Goal: Information Seeking & Learning: Learn about a topic

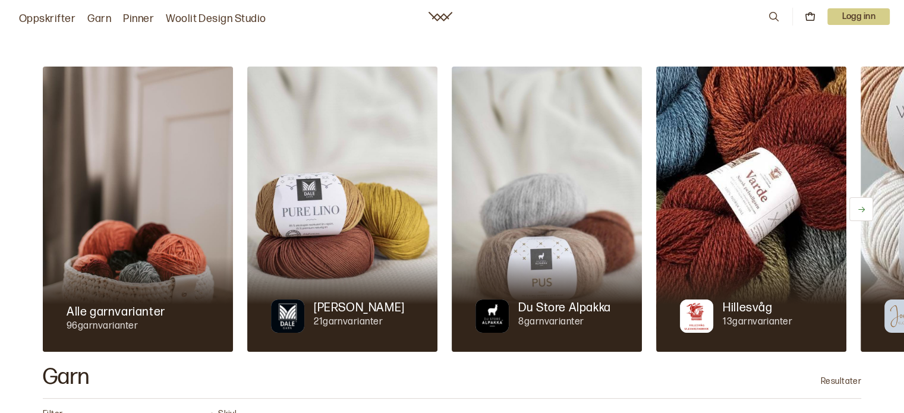
click at [852, 21] on p "Logg inn" at bounding box center [858, 16] width 62 height 17
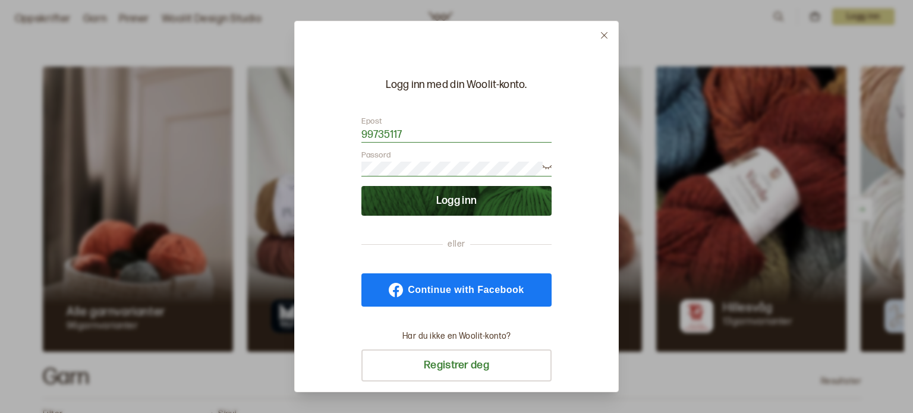
click at [525, 206] on button "Logg inn" at bounding box center [456, 201] width 190 height 30
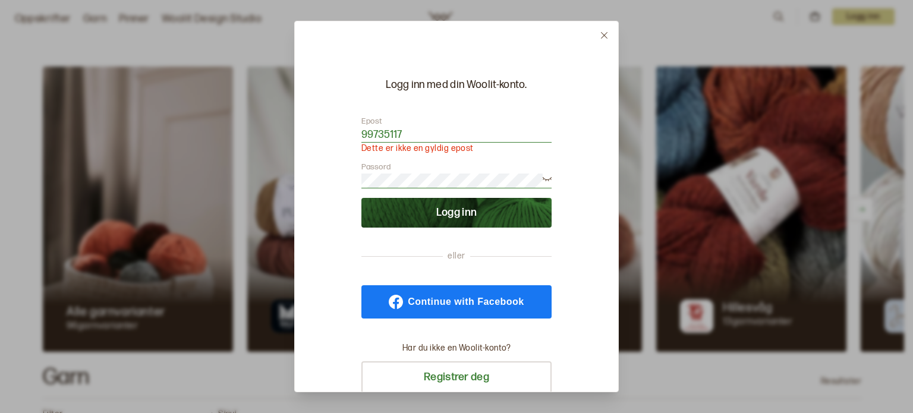
click at [430, 137] on input "99735117" at bounding box center [456, 135] width 190 height 15
type input "9"
click at [509, 216] on button "Logg inn" at bounding box center [456, 213] width 190 height 30
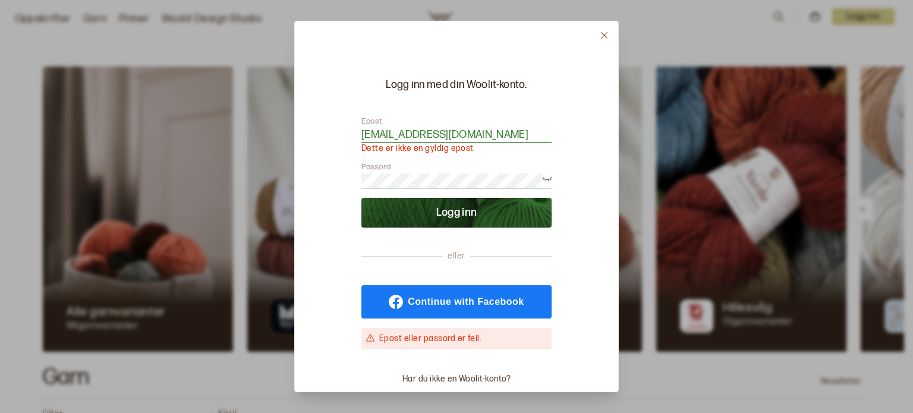
click at [497, 136] on input "whkrosvik@gmail.com" at bounding box center [456, 135] width 190 height 15
type input "w"
type input "wkrosvik@hotmail.com"
click at [473, 218] on button "Logg inn" at bounding box center [456, 213] width 190 height 30
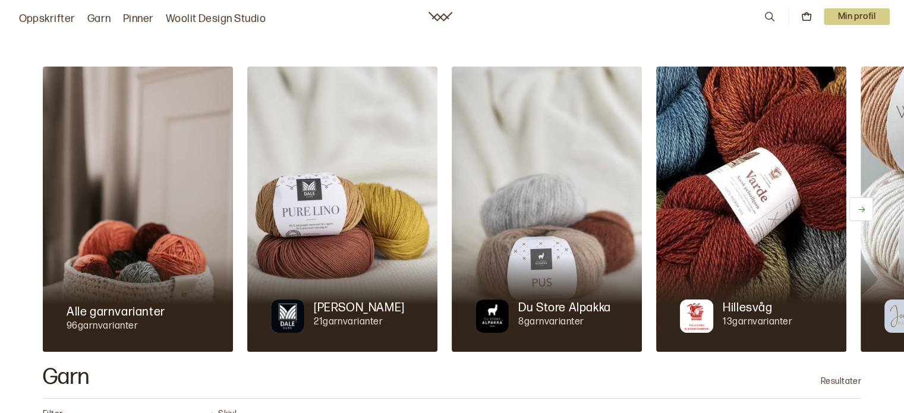
click at [516, 213] on img at bounding box center [547, 209] width 190 height 285
click at [532, 27] on nav "Oppskrifter Garn Pinner Woolit Design Studio 0 Min profil" at bounding box center [452, 16] width 904 height 33
click at [872, 10] on p "Min profil" at bounding box center [857, 16] width 67 height 17
click at [830, 42] on div "Profil" at bounding box center [842, 48] width 94 height 24
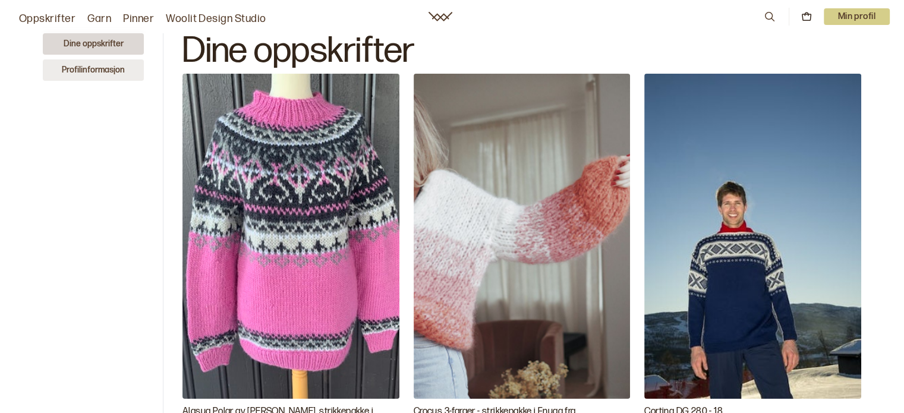
click at [100, 71] on button "Profilinformasjon" at bounding box center [93, 69] width 101 height 21
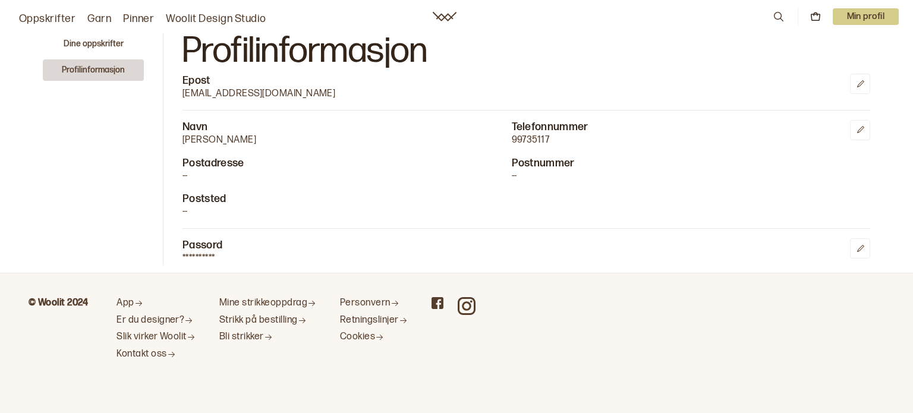
click at [814, 17] on icon at bounding box center [815, 16] width 11 height 11
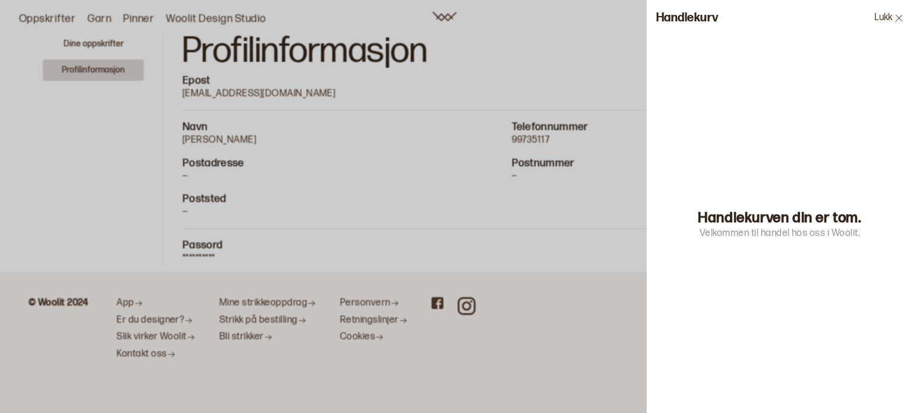
click at [895, 20] on icon at bounding box center [898, 18] width 9 height 9
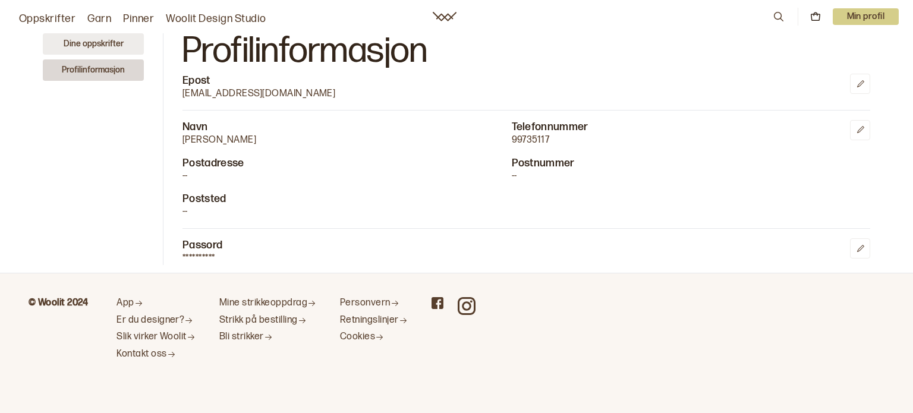
click at [83, 44] on button "Dine oppskrifter" at bounding box center [93, 43] width 101 height 21
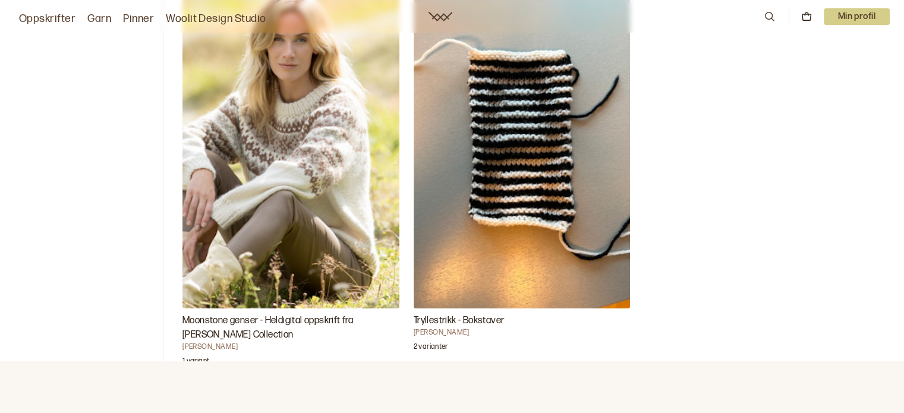
scroll to position [572, 0]
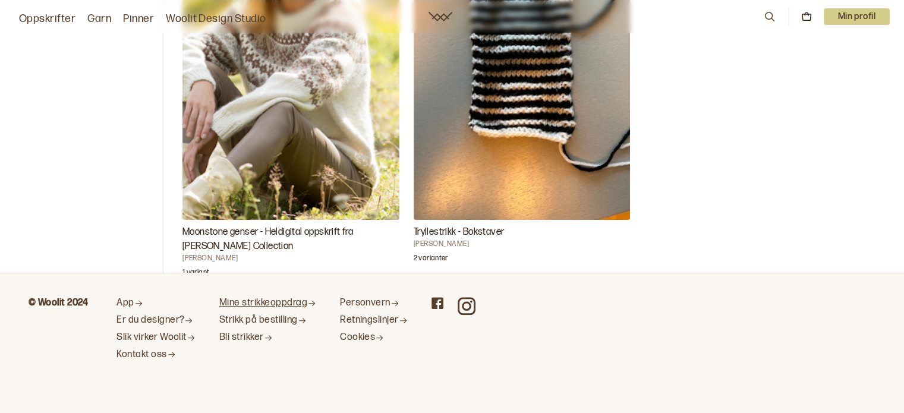
click at [300, 307] on link "Mine strikkeoppdrag" at bounding box center [267, 303] width 97 height 12
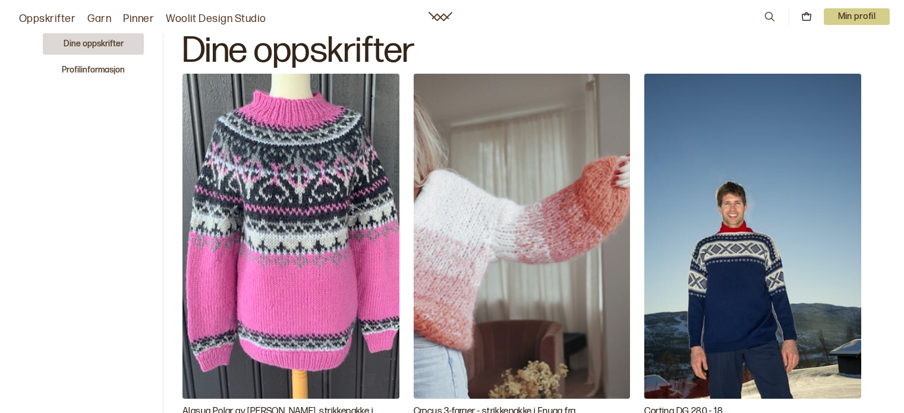
scroll to position [572, 0]
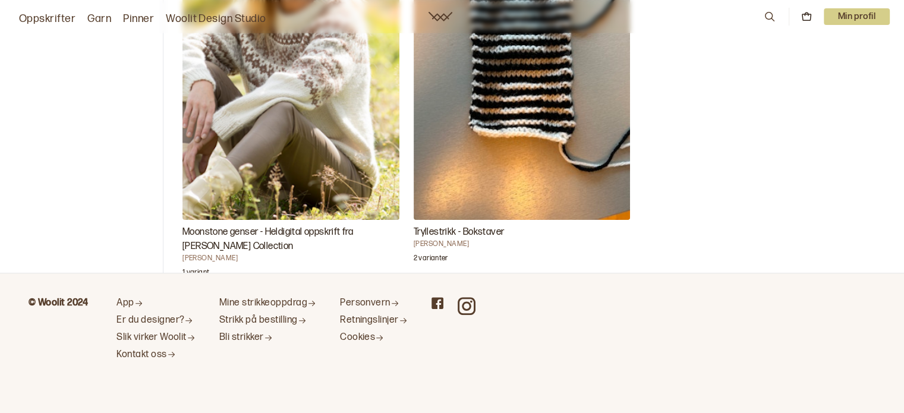
click at [858, 19] on p "Min profil" at bounding box center [857, 16] width 67 height 17
click at [823, 52] on span "Profil" at bounding box center [816, 47] width 22 height 11
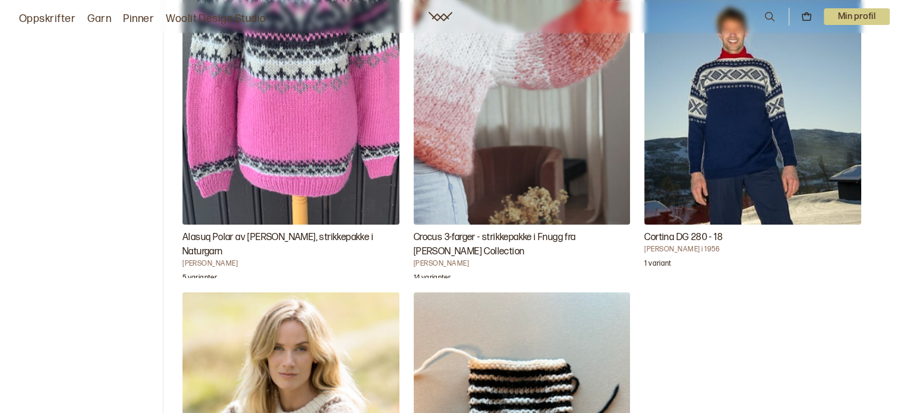
scroll to position [197, 0]
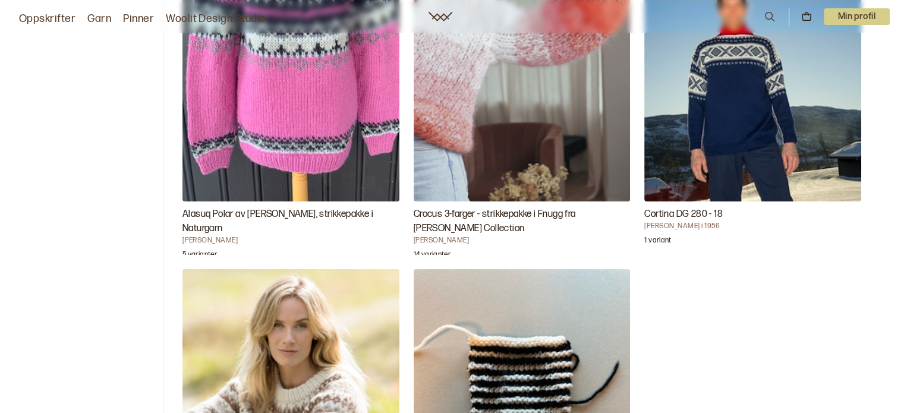
click at [289, 109] on img "Alasuq Polar av Linka Neumann, strikkepakke i Naturgarn" at bounding box center [290, 38] width 217 height 325
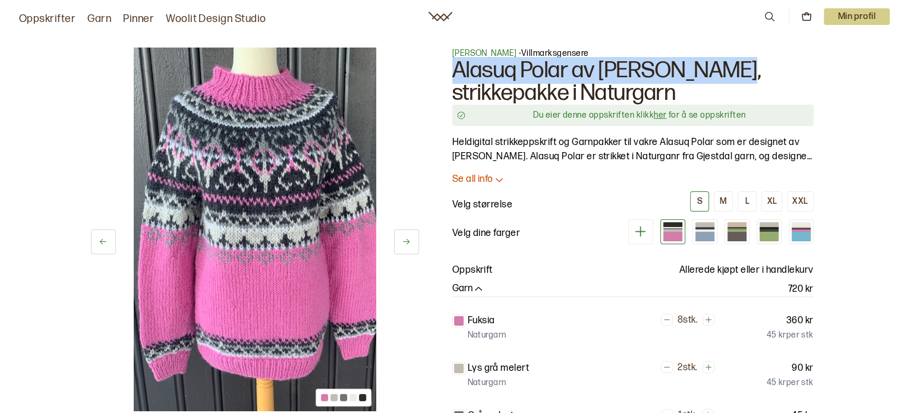
drag, startPoint x: 738, startPoint y: 71, endPoint x: 453, endPoint y: 71, distance: 284.7
click at [453, 71] on h1 "Alasuq Polar av [PERSON_NAME], strikkepakke i Naturgarn" at bounding box center [632, 81] width 361 height 45
copy h1 "Alasuq Polar av Linka Neumann"
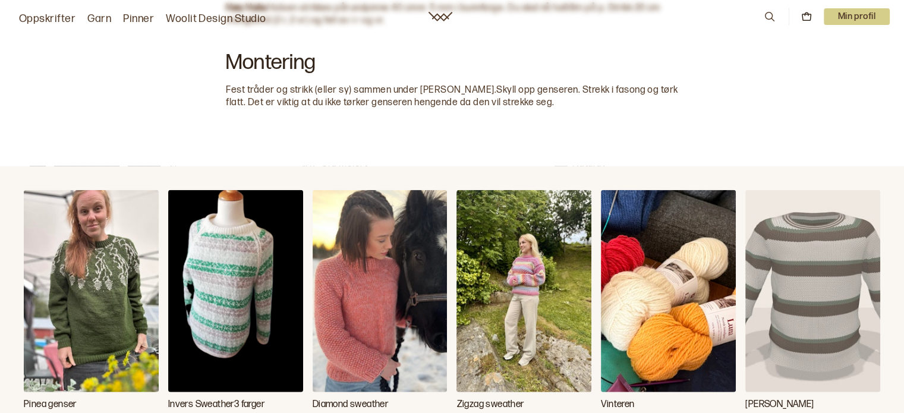
scroll to position [3176, 0]
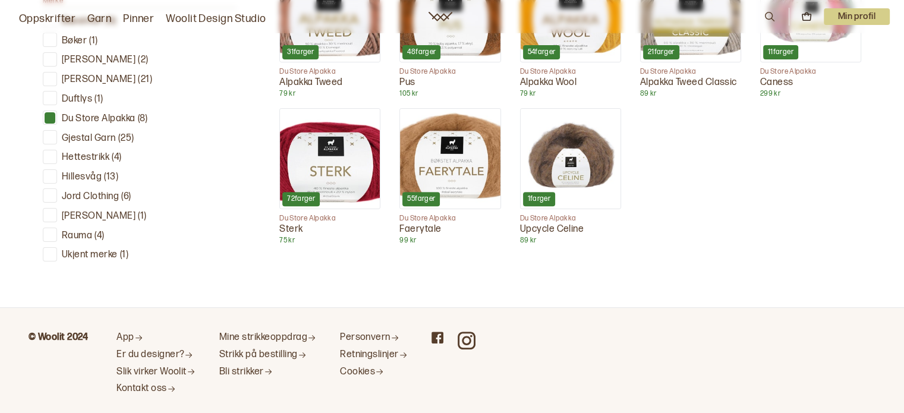
scroll to position [509, 0]
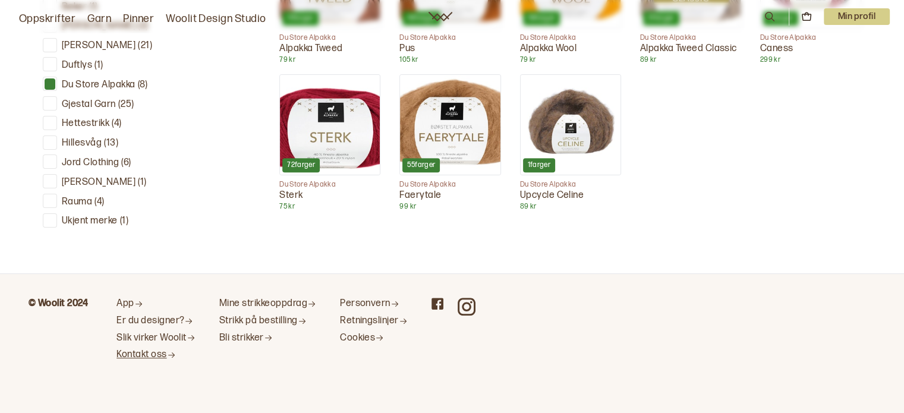
click at [146, 354] on link "Kontakt oss" at bounding box center [155, 355] width 79 height 12
click at [174, 352] on icon "Kontakt oss" at bounding box center [171, 355] width 9 height 9
click at [155, 350] on link "Kontakt oss" at bounding box center [155, 355] width 79 height 12
click at [147, 355] on link "Kontakt oss" at bounding box center [155, 355] width 79 height 12
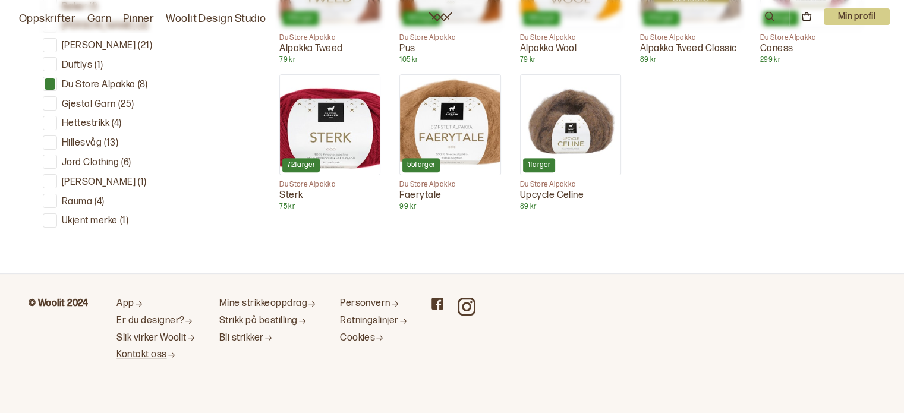
click at [127, 350] on link "Kontakt oss" at bounding box center [155, 355] width 79 height 12
click at [159, 352] on link "Kontakt oss" at bounding box center [155, 355] width 79 height 12
click at [135, 301] on icon "App" at bounding box center [138, 304] width 9 height 9
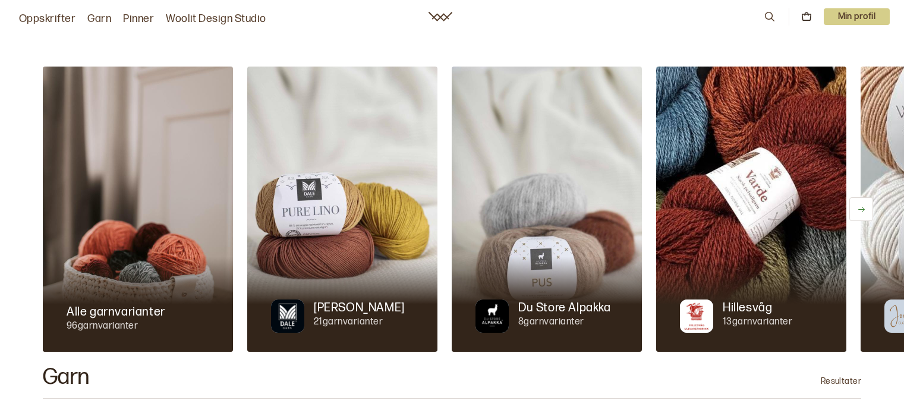
scroll to position [509, 0]
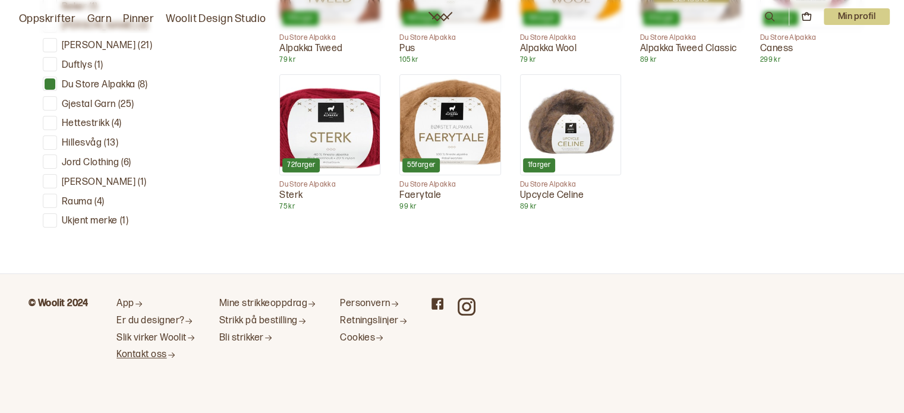
click at [175, 352] on icon "Kontakt oss" at bounding box center [171, 355] width 9 height 9
click at [155, 352] on link "Kontakt oss" at bounding box center [155, 355] width 79 height 12
click at [164, 351] on link "Kontakt oss" at bounding box center [155, 355] width 79 height 12
click at [172, 334] on link "Slik virker Woolit" at bounding box center [155, 338] width 79 height 12
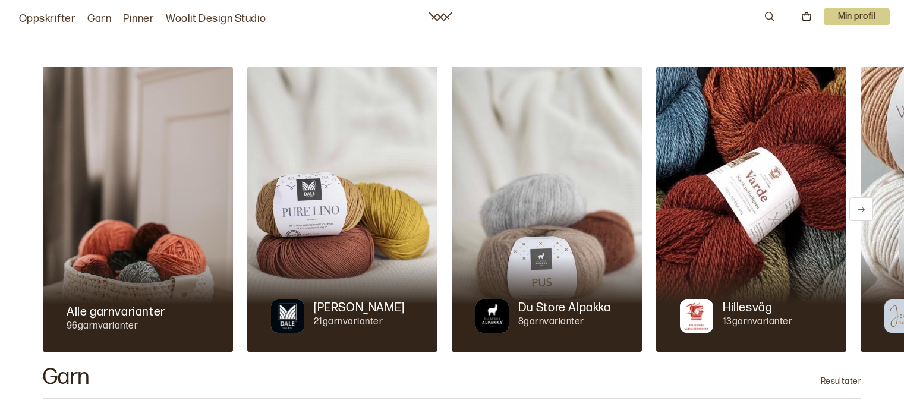
scroll to position [509, 0]
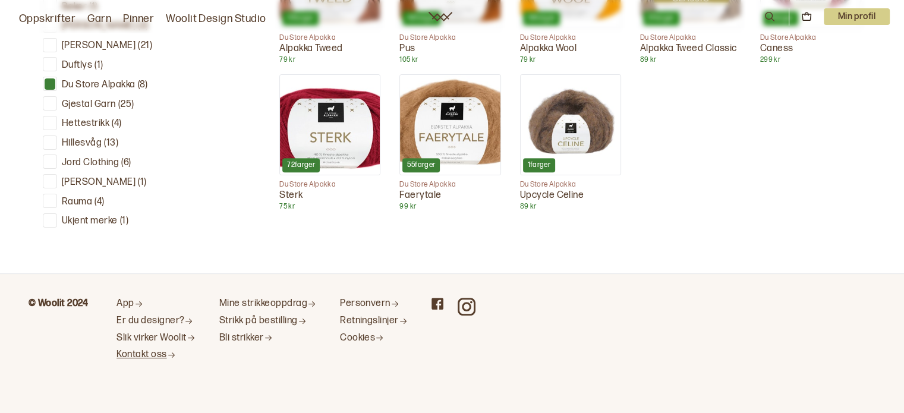
click at [155, 356] on link "Kontakt oss" at bounding box center [155, 355] width 79 height 12
click at [440, 303] on icon at bounding box center [437, 304] width 12 height 12
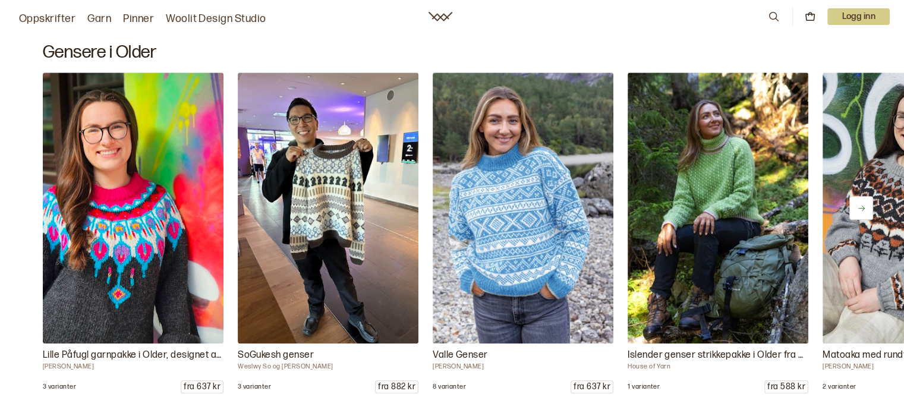
scroll to position [5458, 0]
